Goal: Transaction & Acquisition: Subscribe to service/newsletter

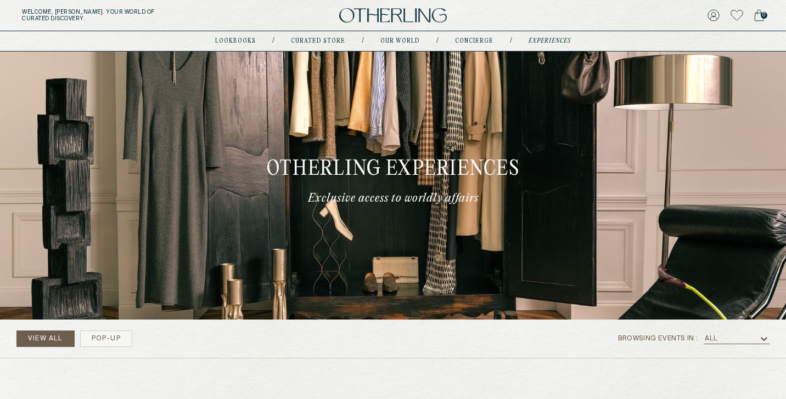
scroll to position [360, 0]
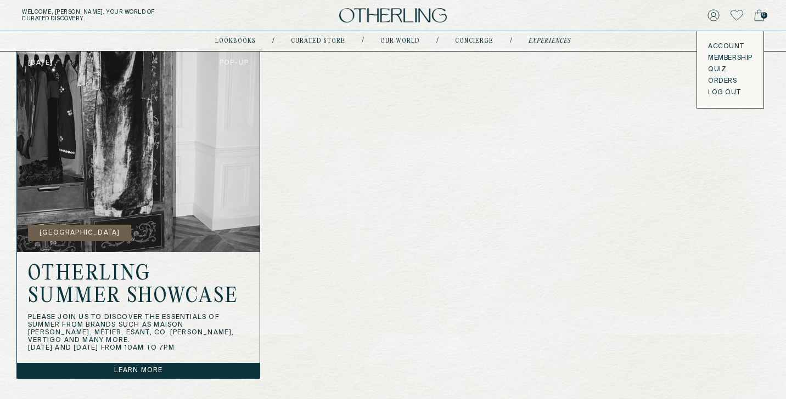
click at [713, 94] on button "LOG OUT" at bounding box center [724, 92] width 32 height 9
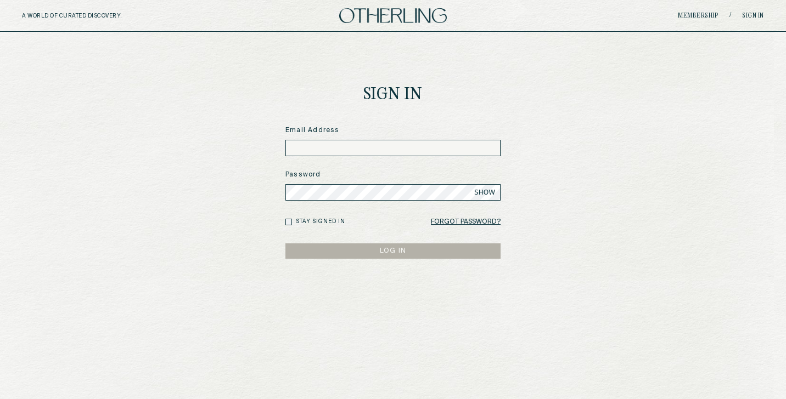
click at [378, 14] on img at bounding box center [393, 15] width 108 height 15
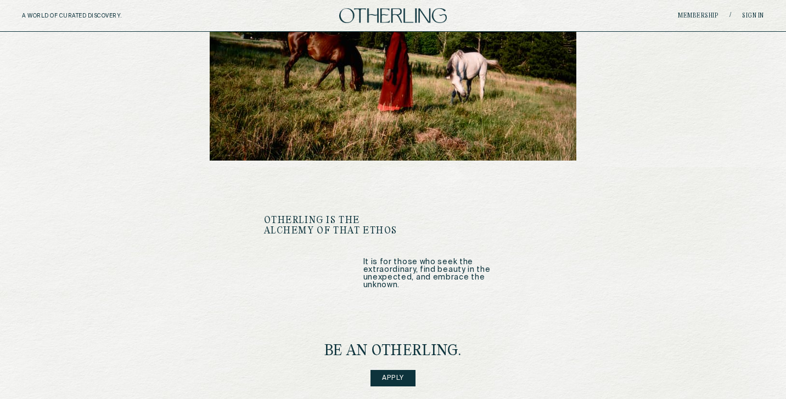
scroll to position [1223, 0]
click at [692, 13] on link "Membership" at bounding box center [698, 16] width 41 height 7
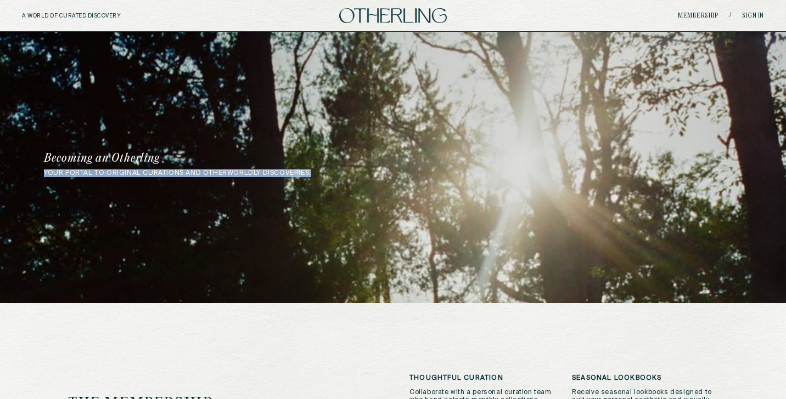
drag, startPoint x: 292, startPoint y: 174, endPoint x: 35, endPoint y: 172, distance: 257.3
click at [36, 172] on div "your portal to original curations and otherworldly discoveries. Becoming an Oth…" at bounding box center [393, 165] width 786 height 24
copy p "your portal to original curations and otherworldly discoveries."
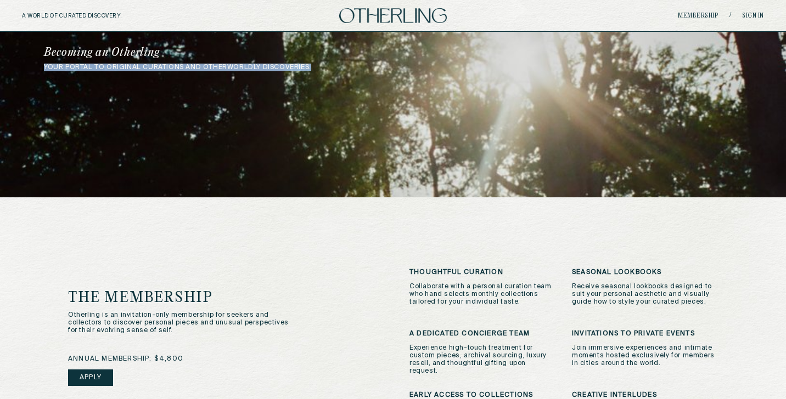
scroll to position [176, 0]
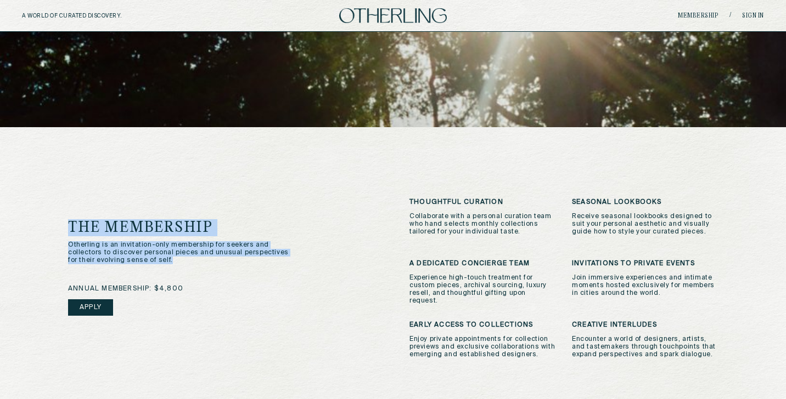
drag, startPoint x: 130, startPoint y: 247, endPoint x: 52, endPoint y: 211, distance: 86.4
click at [52, 211] on div "the membership Otherling is an invitation-only membership for seekers and colle…" at bounding box center [392, 383] width 693 height 513
copy div "the membership Otherling is an invitation-only membership for seekers and colle…"
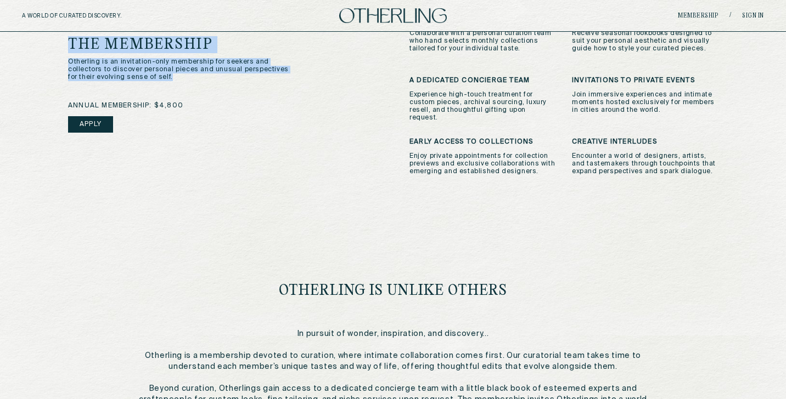
scroll to position [385, 0]
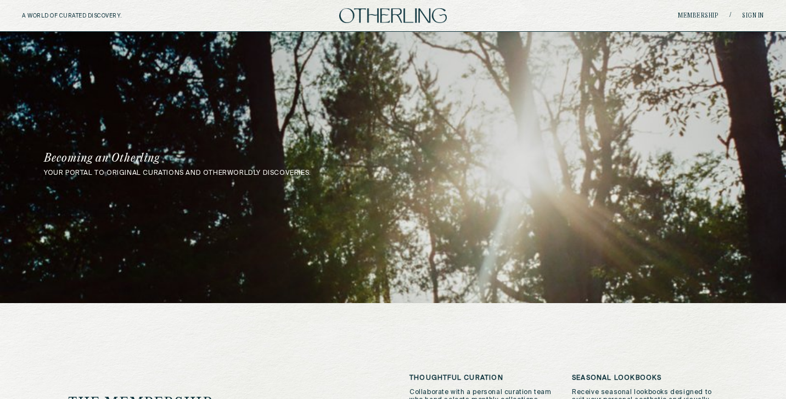
click at [359, 12] on img at bounding box center [393, 15] width 108 height 15
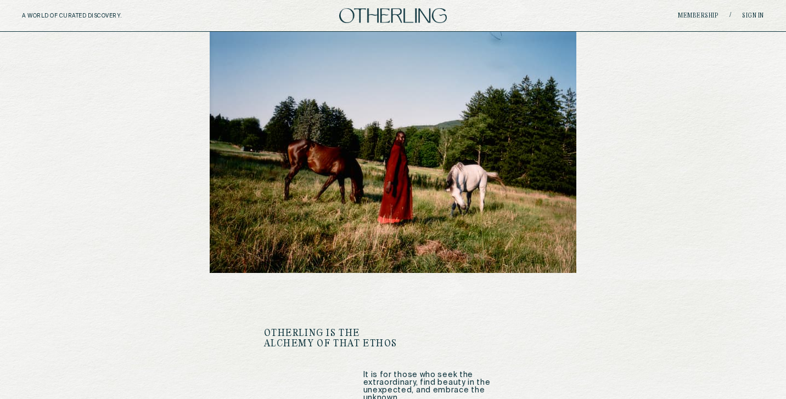
scroll to position [1374, 0]
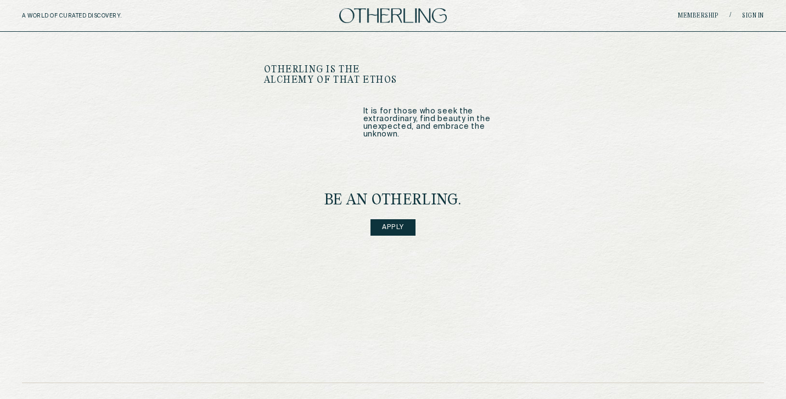
click at [403, 219] on link "Apply" at bounding box center [392, 227] width 45 height 16
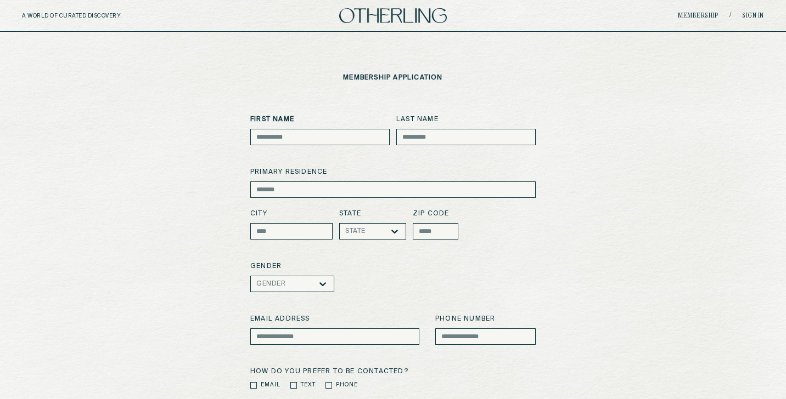
click at [419, 22] on img at bounding box center [393, 15] width 108 height 15
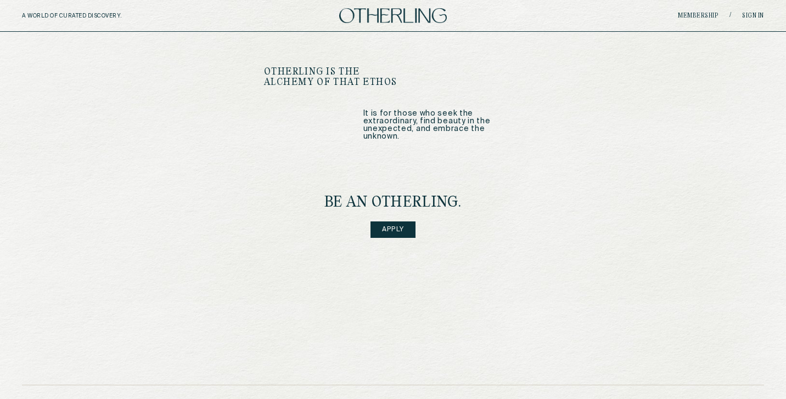
scroll to position [1367, 0]
